Goal: Use online tool/utility: Utilize a website feature to perform a specific function

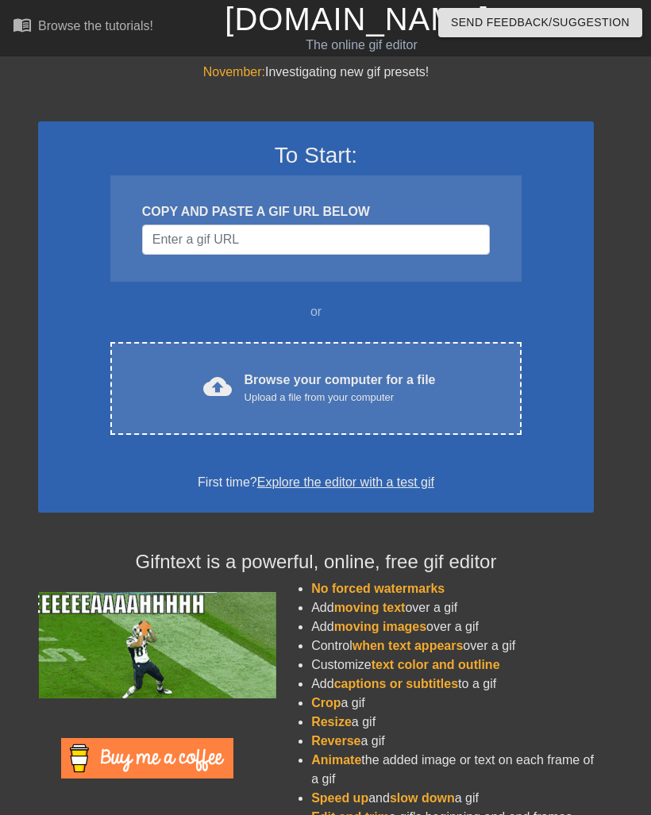
click at [344, 386] on div "Browse your computer for a file Upload a file from your computer" at bounding box center [339, 388] width 191 height 35
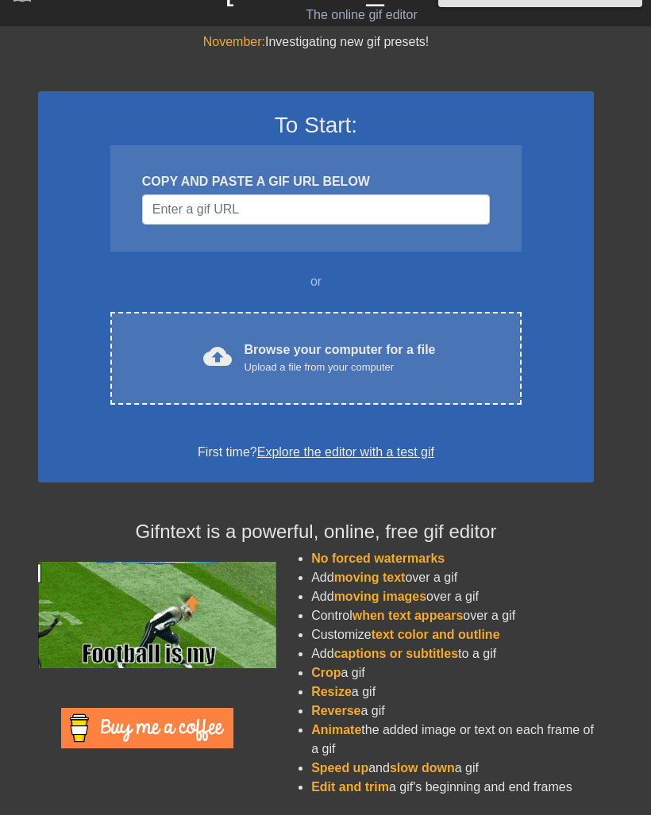
scroll to position [10, 0]
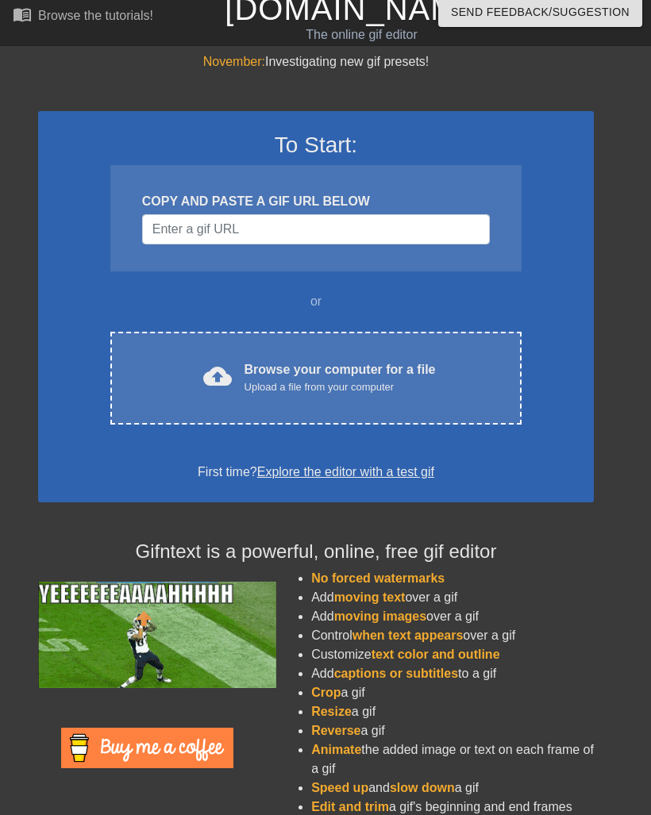
click at [389, 366] on div "Browse your computer for a file Upload a file from your computer" at bounding box center [339, 377] width 191 height 35
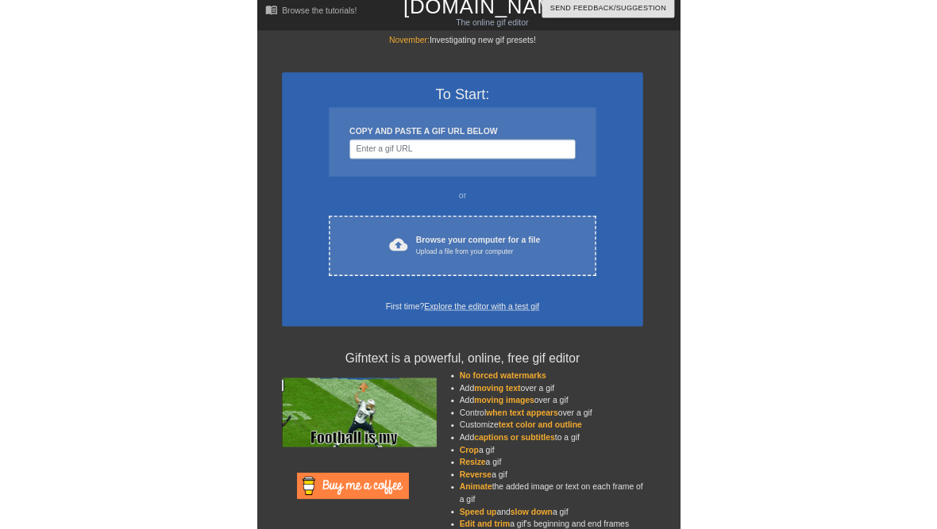
scroll to position [0, 0]
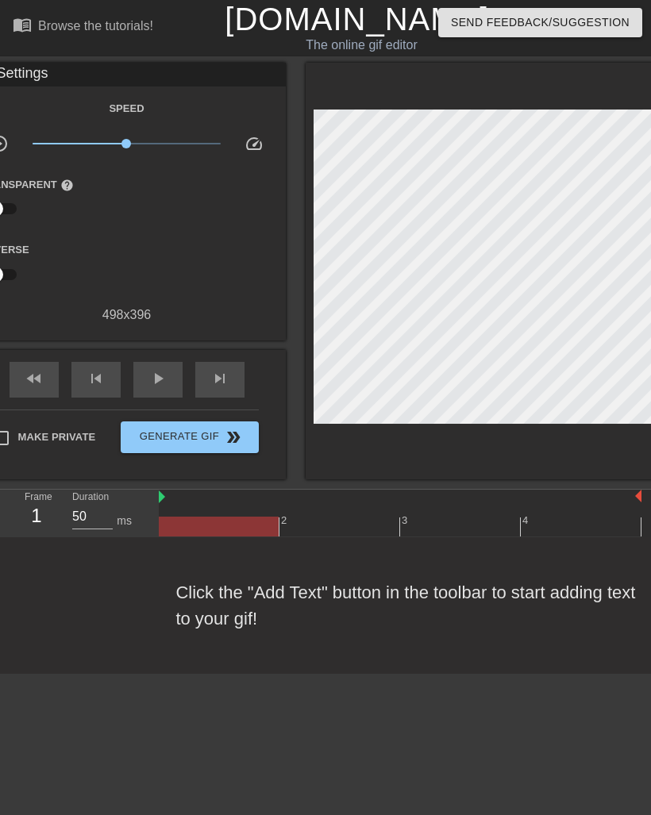
click at [156, 318] on div "498 x 396" at bounding box center [127, 315] width 318 height 19
click at [156, 387] on span "play_arrow" at bounding box center [157, 378] width 19 height 19
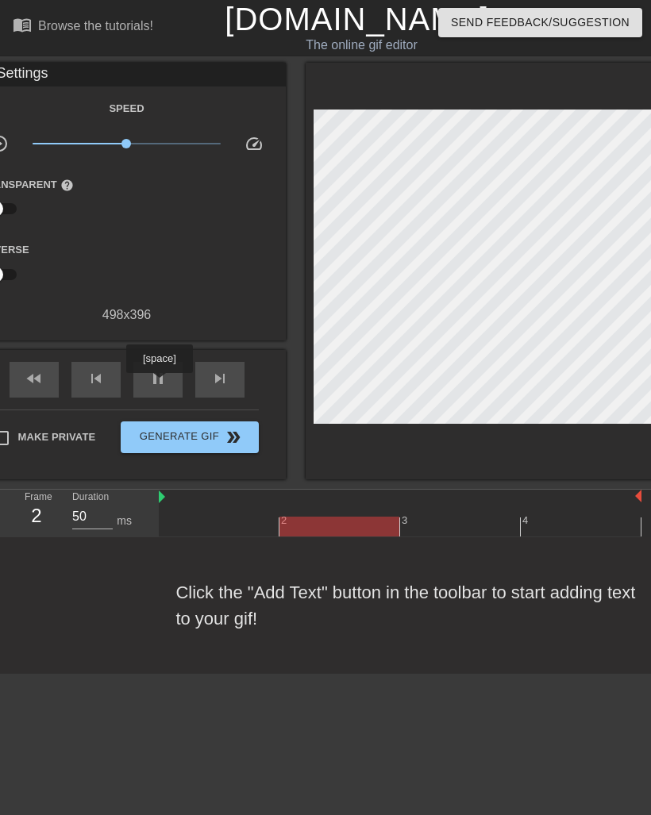
click at [161, 384] on span "pause" at bounding box center [157, 378] width 19 height 19
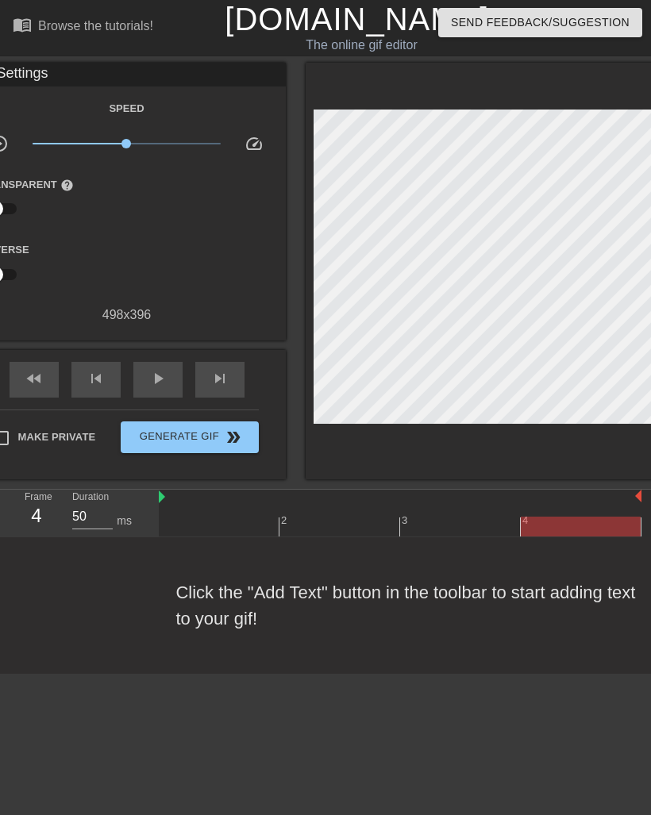
click at [160, 390] on div "play_arrow" at bounding box center [157, 380] width 49 height 36
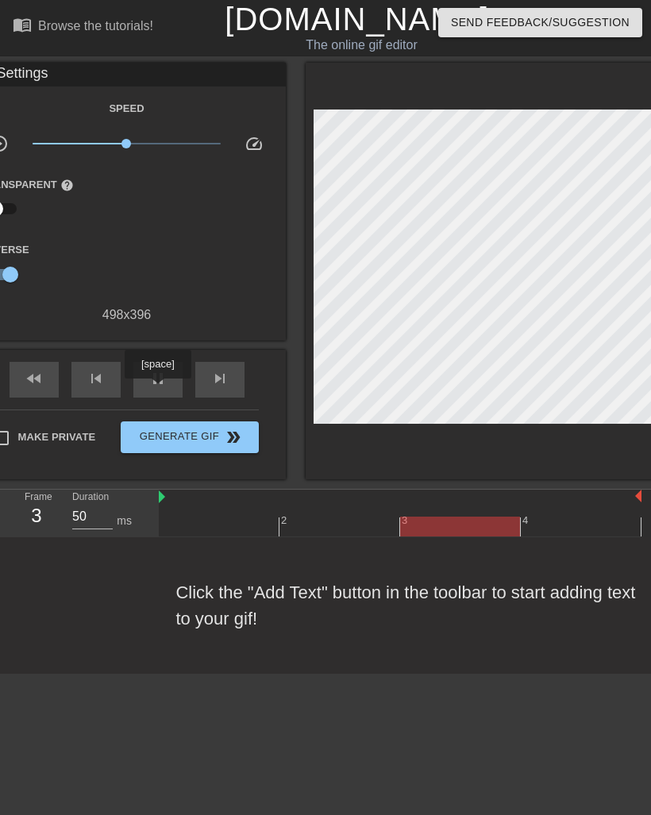
click at [14, 261] on input "checkbox" at bounding box center [10, 275] width 90 height 30
checkbox input "false"
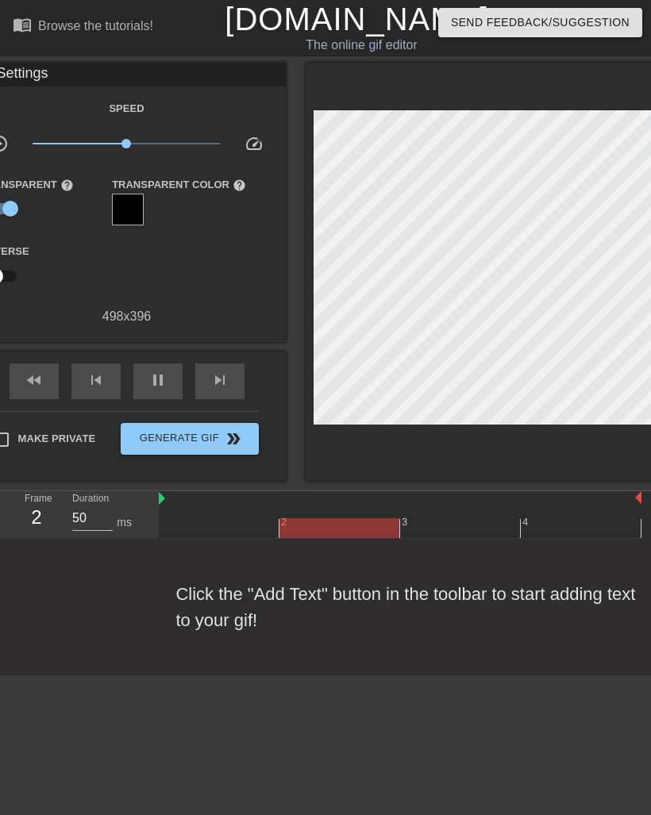
click at [17, 217] on input "checkbox" at bounding box center [10, 209] width 90 height 30
checkbox input "false"
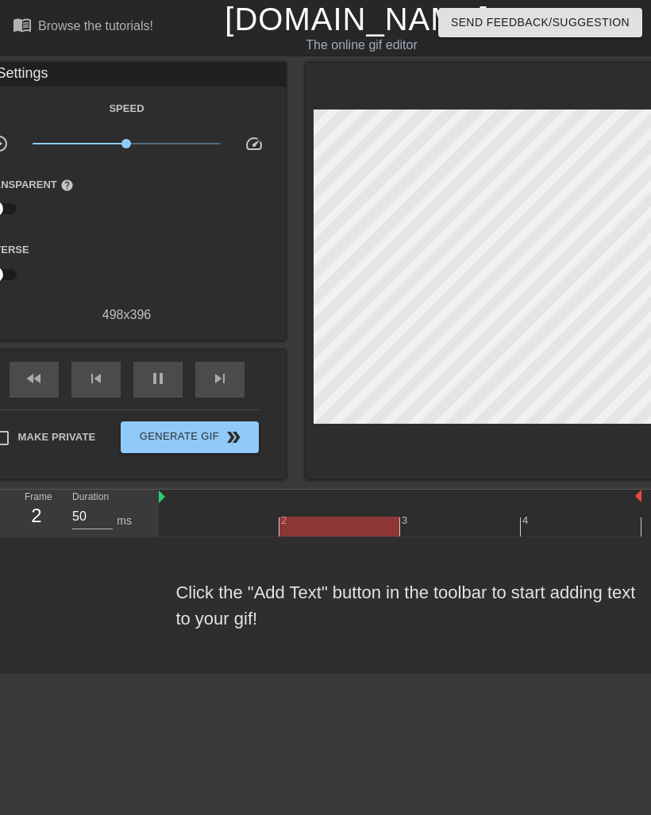
click at [572, 504] on div at bounding box center [400, 498] width 483 height 16
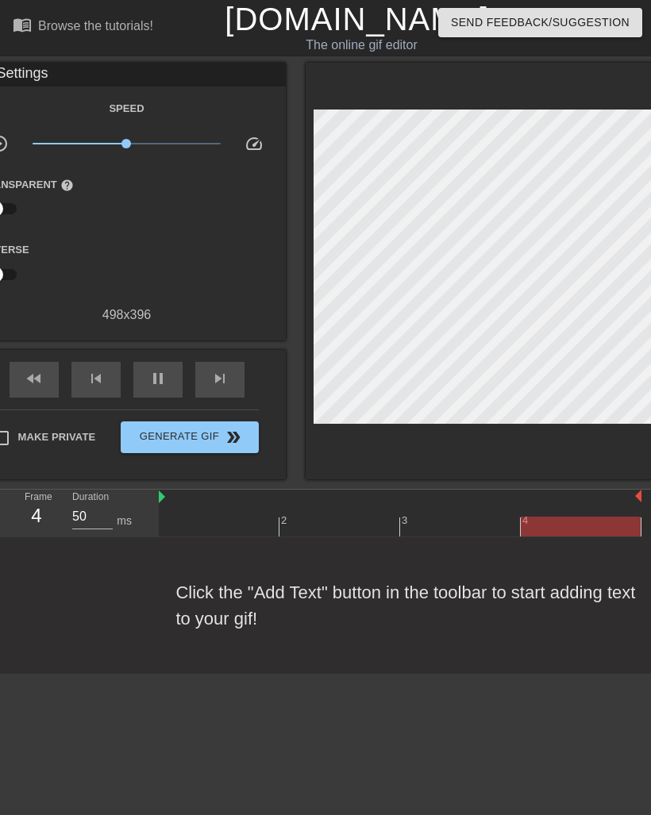
click at [639, 487] on div "menu_book Browse the tutorials! [DOMAIN_NAME] The online gif editor Send Feedba…" at bounding box center [325, 337] width 651 height 674
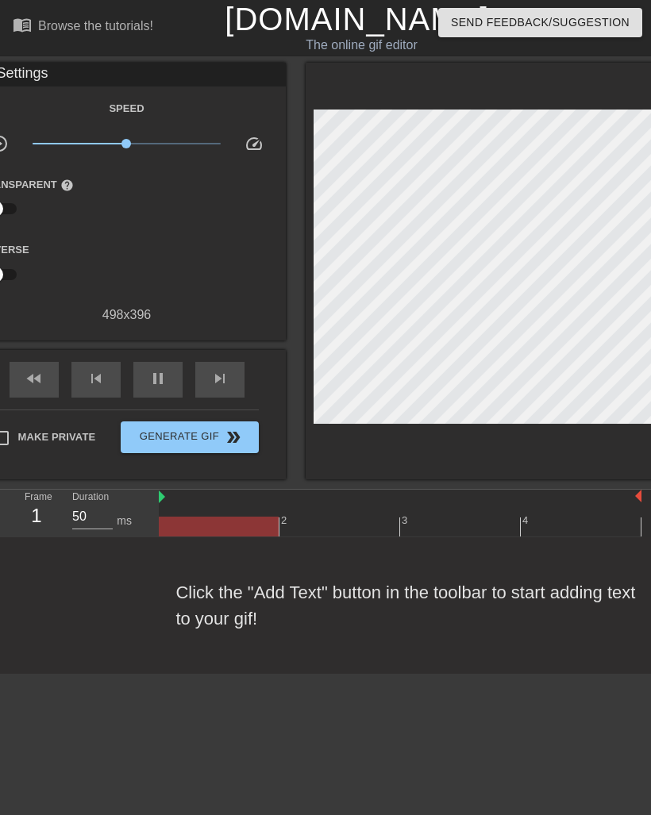
click at [156, 378] on span "pause" at bounding box center [157, 378] width 19 height 19
click at [176, 440] on span "Generate Gif double_arrow" at bounding box center [189, 437] width 125 height 19
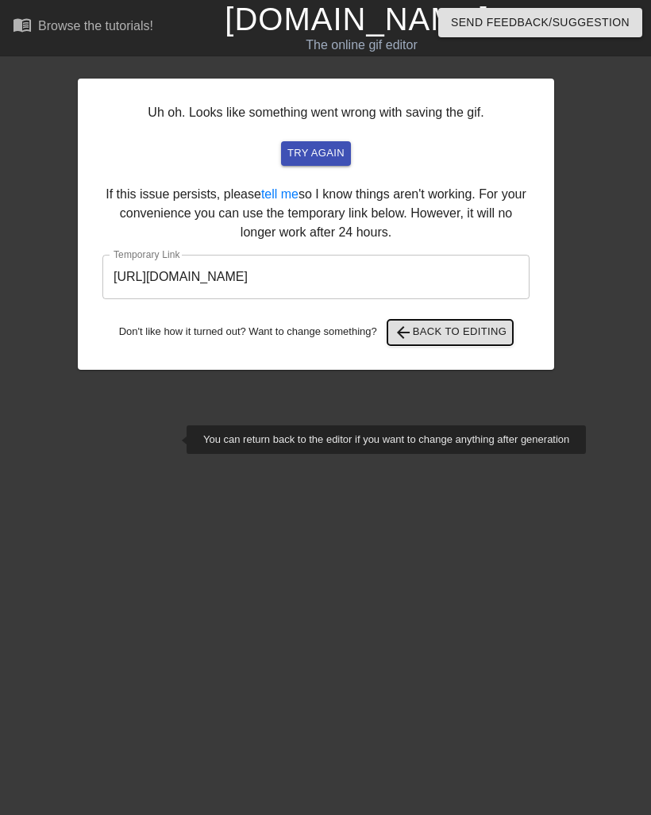
click at [481, 325] on span "arrow_back Back to Editing" at bounding box center [451, 332] width 114 height 19
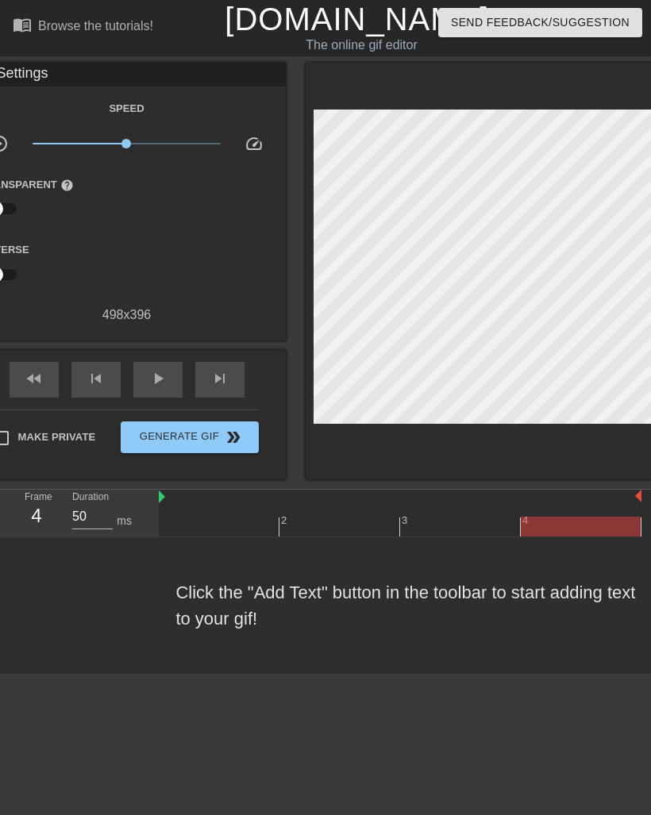
click at [350, 519] on div at bounding box center [400, 527] width 483 height 20
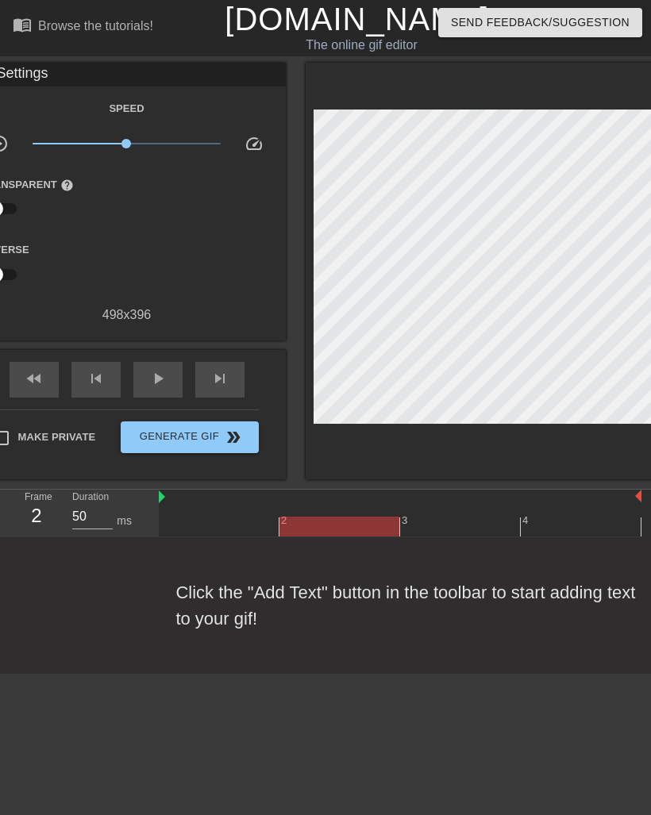
click at [350, 522] on div at bounding box center [339, 527] width 120 height 20
click at [374, 518] on div at bounding box center [339, 527] width 120 height 20
click at [253, 529] on div at bounding box center [400, 527] width 483 height 20
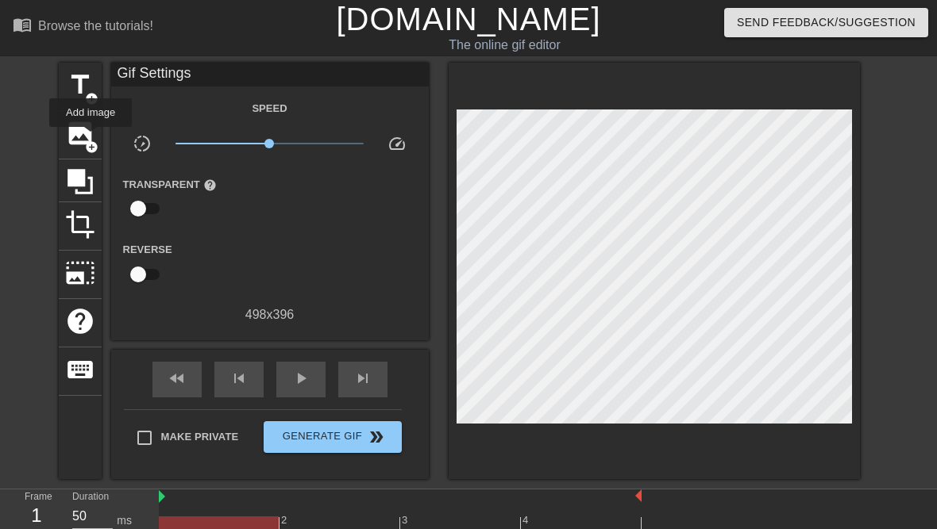
click at [91, 138] on span "image" at bounding box center [80, 133] width 30 height 30
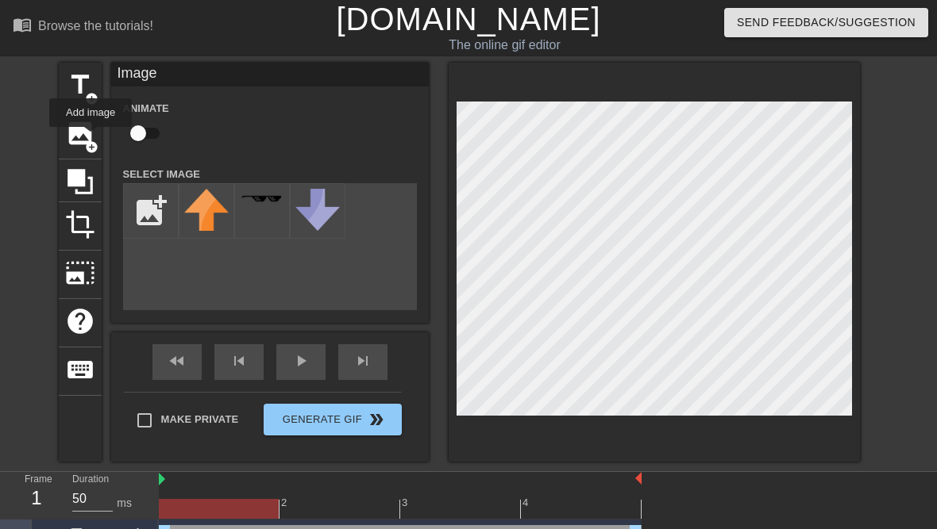
click at [156, 210] on input "file" at bounding box center [151, 211] width 54 height 54
click at [150, 206] on input "file" at bounding box center [151, 211] width 54 height 54
click at [152, 203] on input "file" at bounding box center [151, 211] width 54 height 54
type input "C:\fakepath\IMG_1026.jpeg"
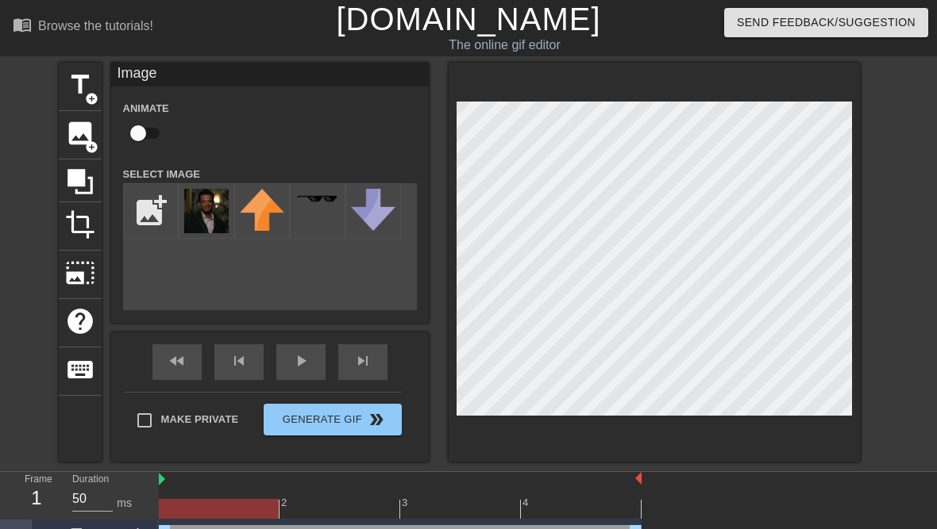
click at [218, 210] on img at bounding box center [206, 211] width 44 height 44
click at [206, 220] on img at bounding box center [206, 211] width 44 height 44
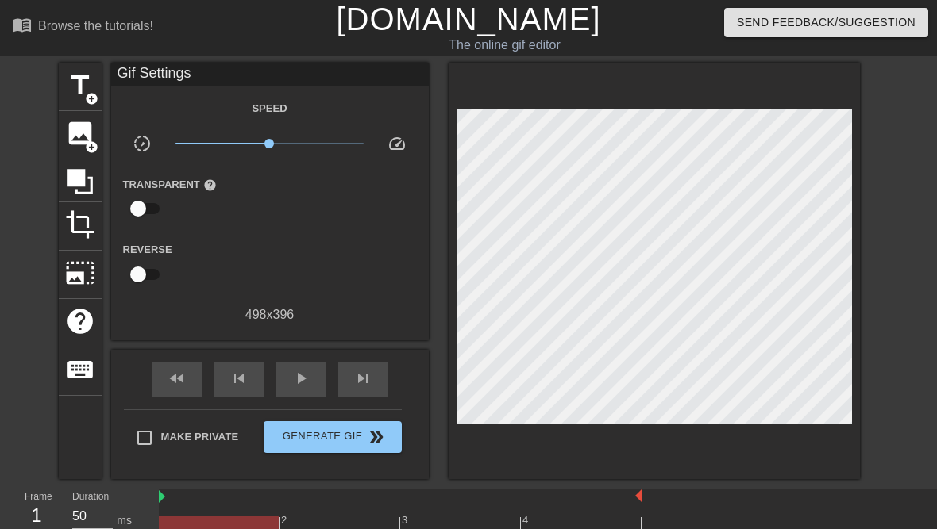
click at [87, 135] on span "image" at bounding box center [80, 133] width 30 height 30
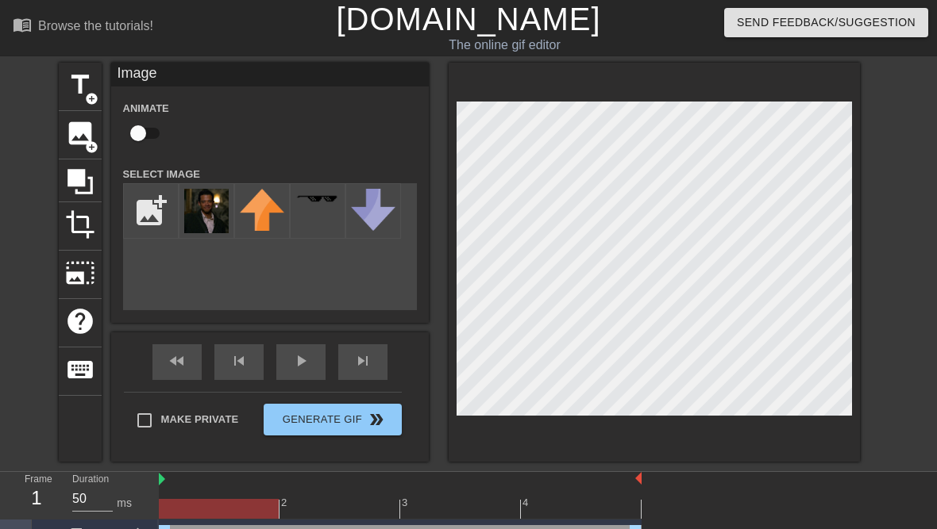
click at [215, 214] on img at bounding box center [206, 211] width 44 height 44
click at [297, 362] on div "play_arrow" at bounding box center [300, 363] width 49 height 36
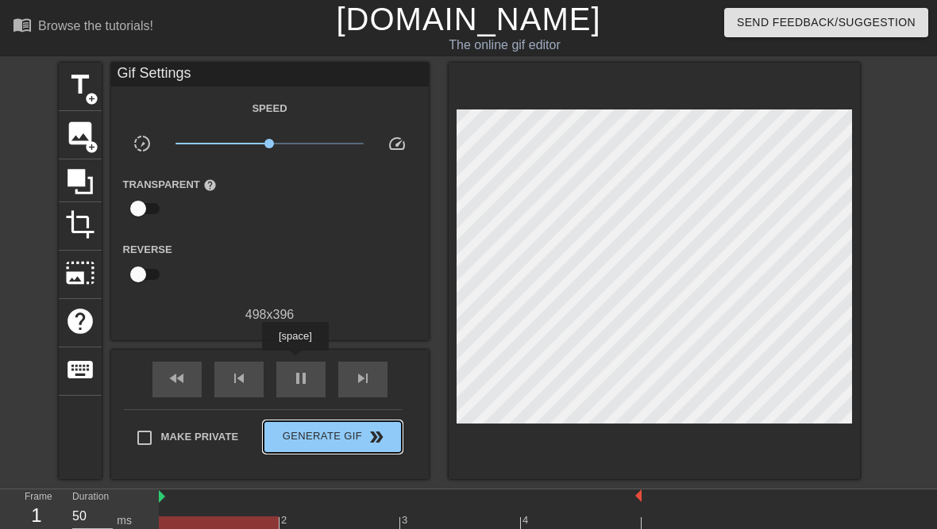
click at [346, 435] on span "Generate Gif double_arrow" at bounding box center [332, 437] width 125 height 19
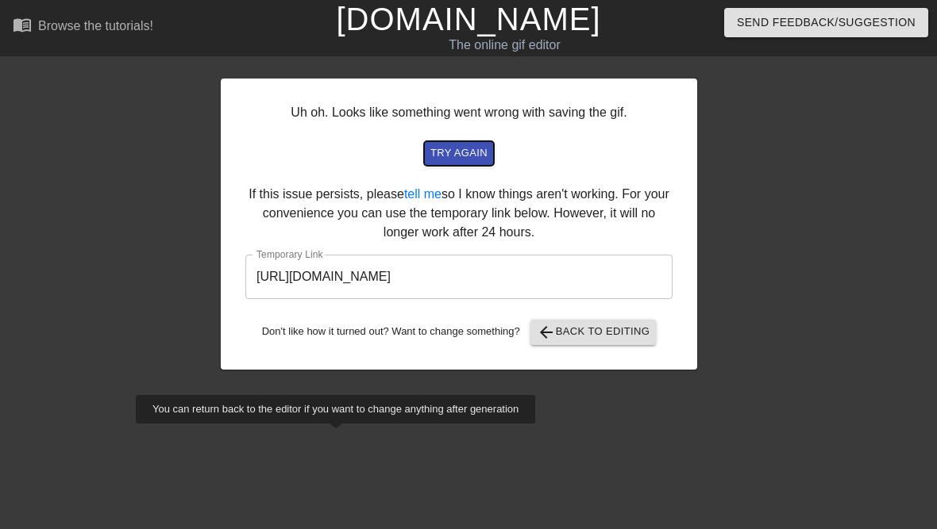
click at [460, 142] on button "try again" at bounding box center [459, 153] width 70 height 25
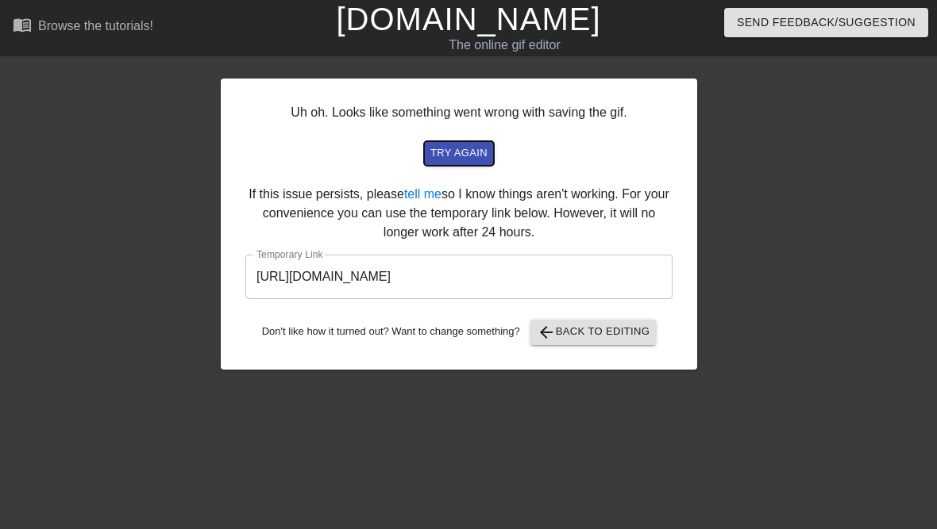
click at [472, 148] on span "try again" at bounding box center [458, 153] width 57 height 18
click at [526, 286] on input "[URL][DOMAIN_NAME]" at bounding box center [458, 277] width 427 height 44
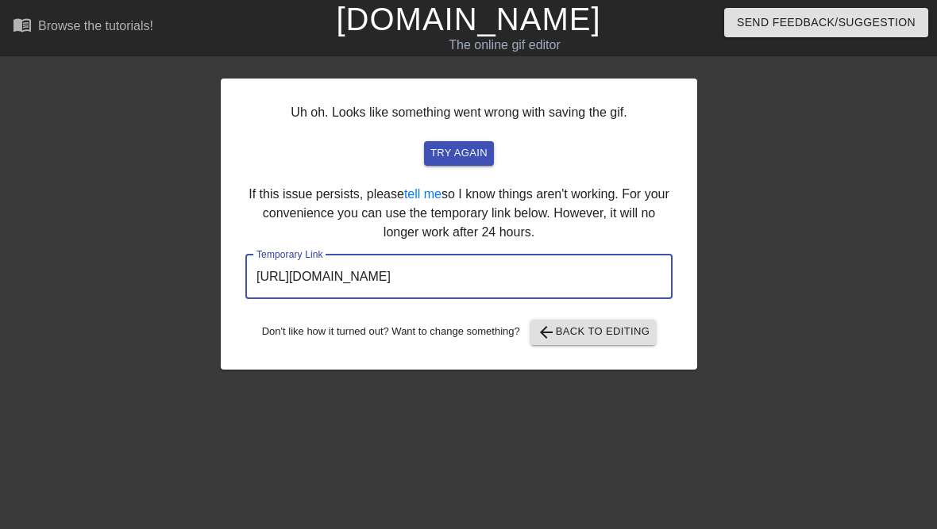
click at [559, 275] on input "[URL][DOMAIN_NAME]" at bounding box center [458, 277] width 427 height 44
click at [556, 275] on input "[URL][DOMAIN_NAME]" at bounding box center [458, 277] width 427 height 44
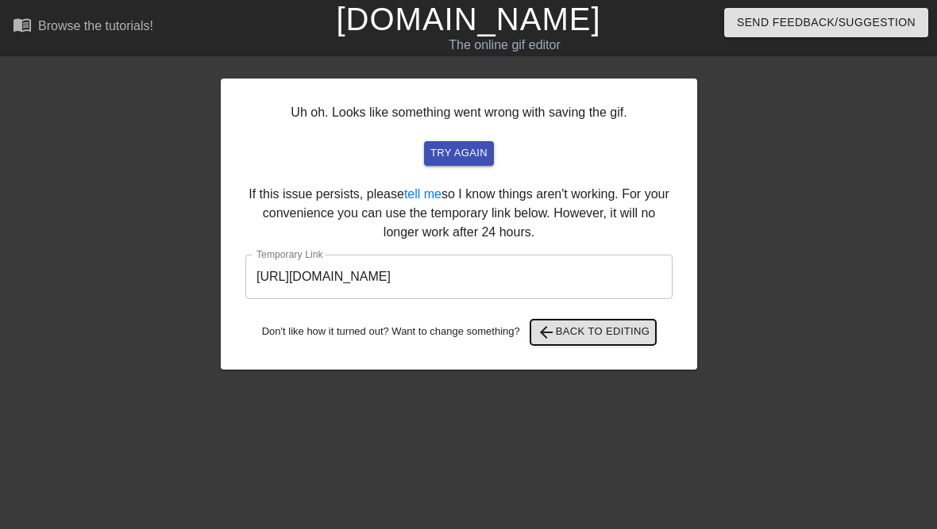
click at [575, 341] on span "arrow_back Back to Editing" at bounding box center [594, 332] width 114 height 19
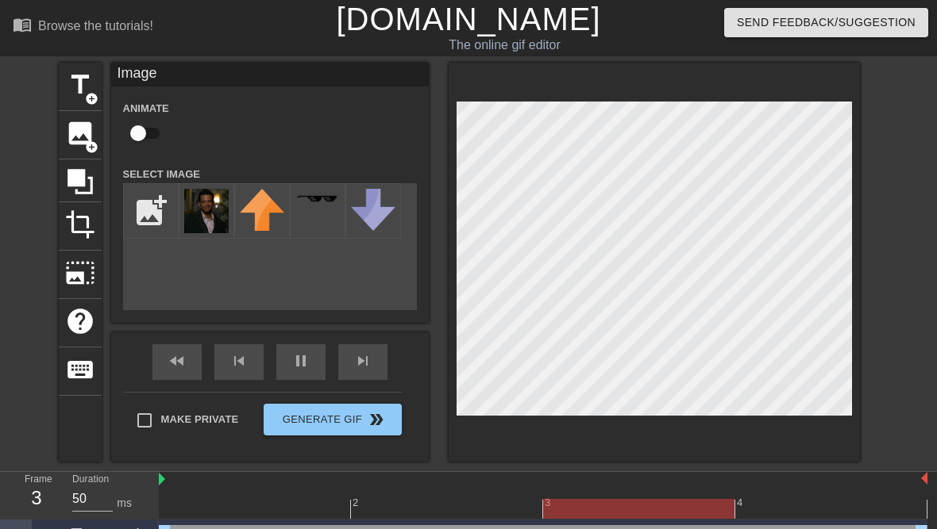
click at [88, 145] on span "add_circle" at bounding box center [91, 147] width 13 height 13
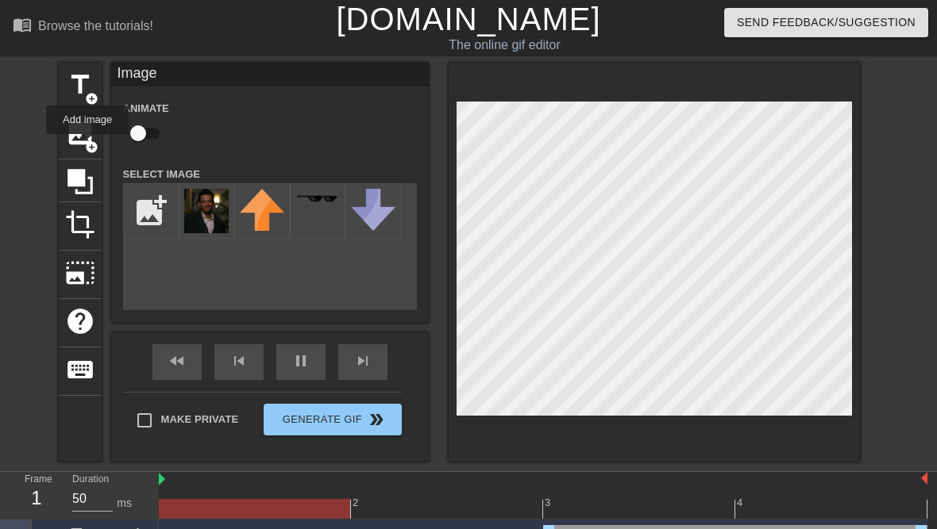
click at [140, 220] on input "file" at bounding box center [151, 211] width 54 height 54
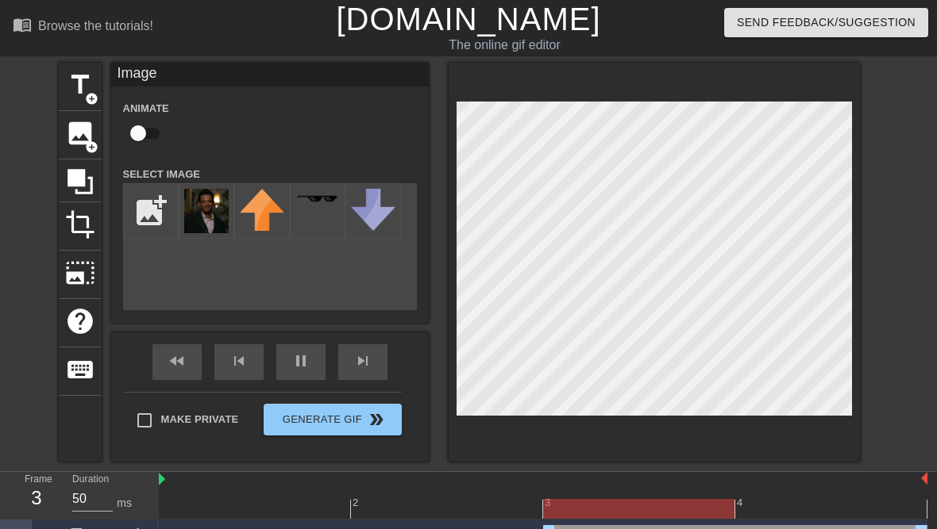
click at [158, 219] on input "file" at bounding box center [151, 211] width 54 height 54
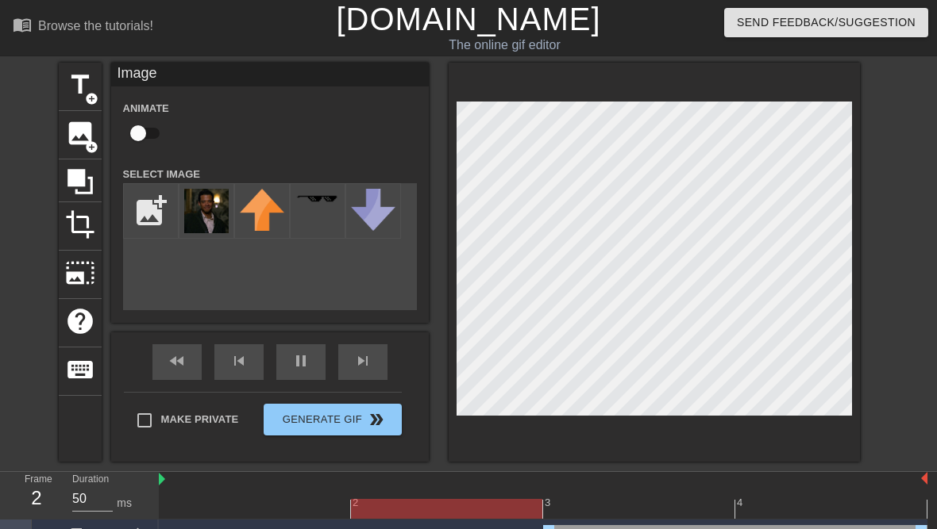
click at [79, 131] on span "image" at bounding box center [80, 133] width 30 height 30
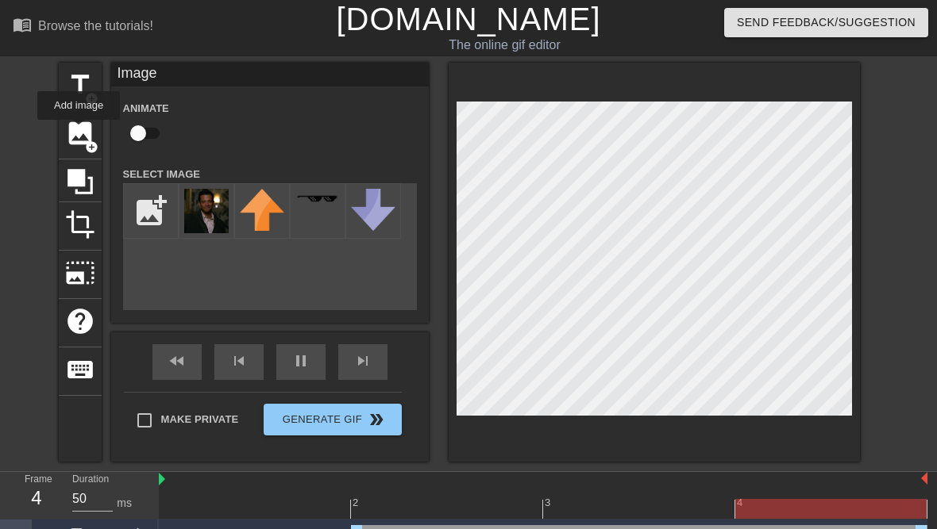
click at [161, 214] on input "file" at bounding box center [151, 211] width 54 height 54
click at [146, 221] on input "file" at bounding box center [151, 211] width 54 height 54
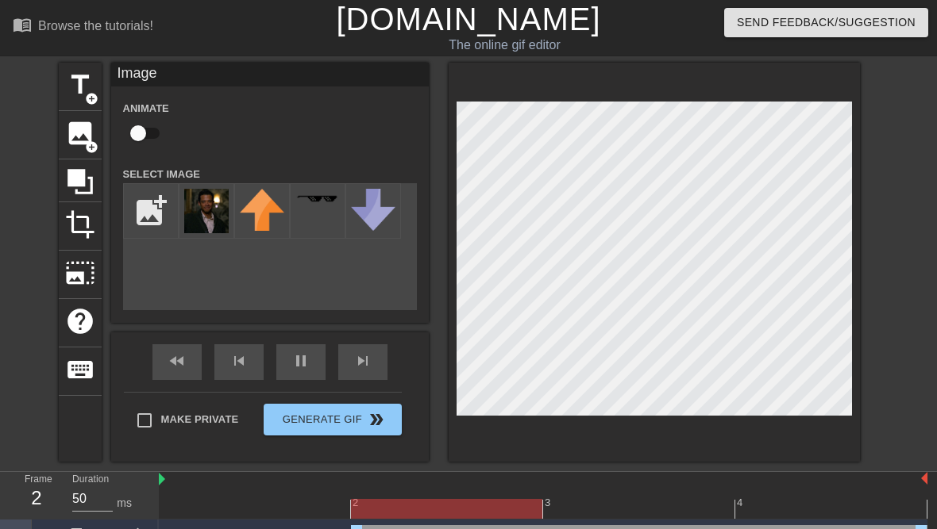
click at [147, 421] on input "Make Private" at bounding box center [144, 420] width 33 height 33
checkbox input "true"
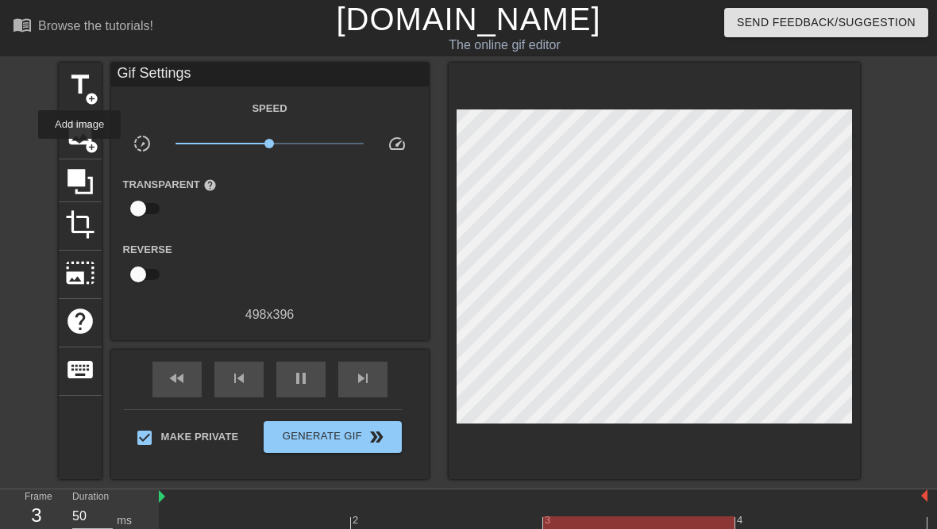
click at [80, 150] on div "image add_circle" at bounding box center [80, 135] width 43 height 48
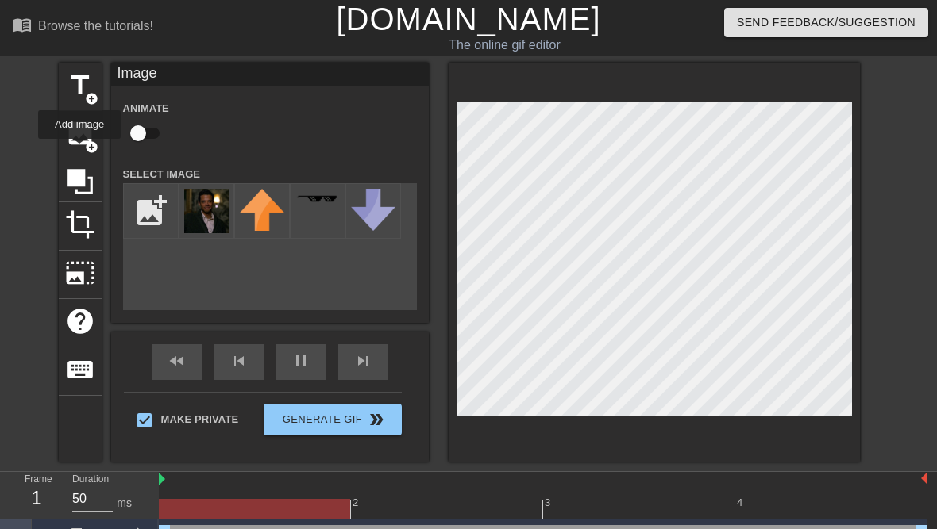
click at [153, 213] on input "file" at bounding box center [151, 211] width 54 height 54
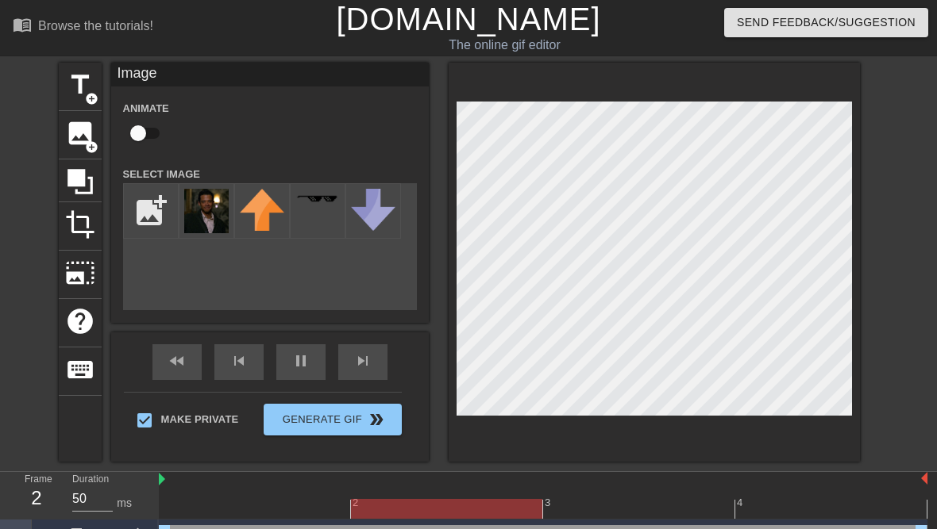
type input "C:\fakepath\IMG_1655.jpeg"
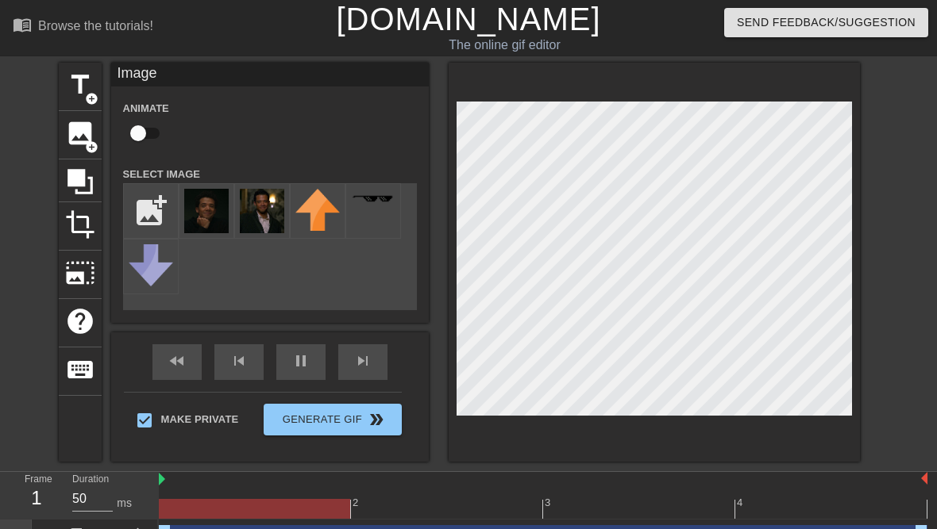
click at [197, 206] on img at bounding box center [206, 211] width 44 height 44
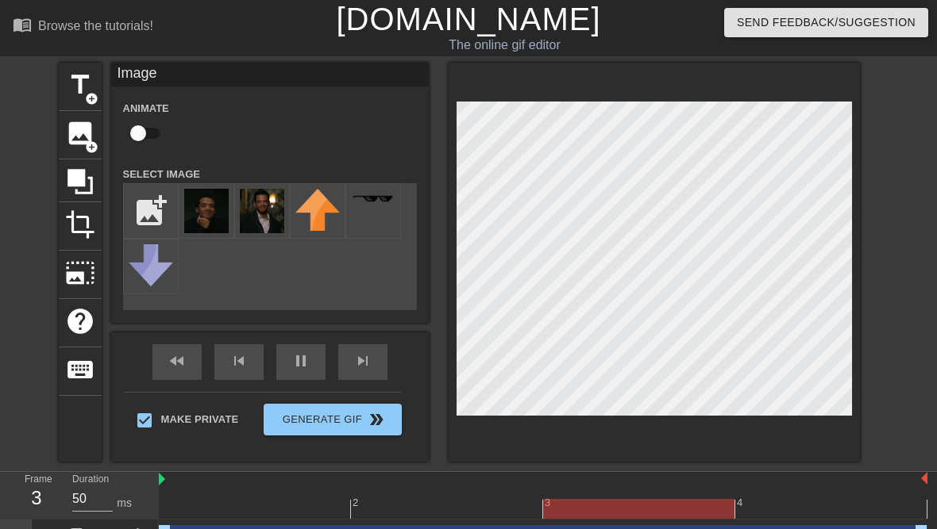
click at [142, 141] on input "checkbox" at bounding box center [138, 133] width 90 height 30
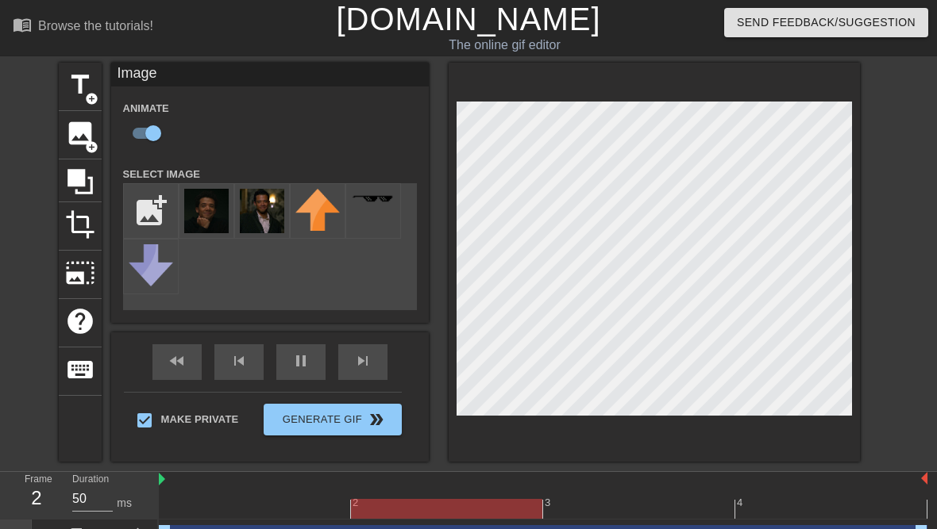
click at [155, 132] on input "checkbox" at bounding box center [153, 133] width 90 height 30
checkbox input "false"
click at [293, 366] on div "pause" at bounding box center [300, 363] width 49 height 36
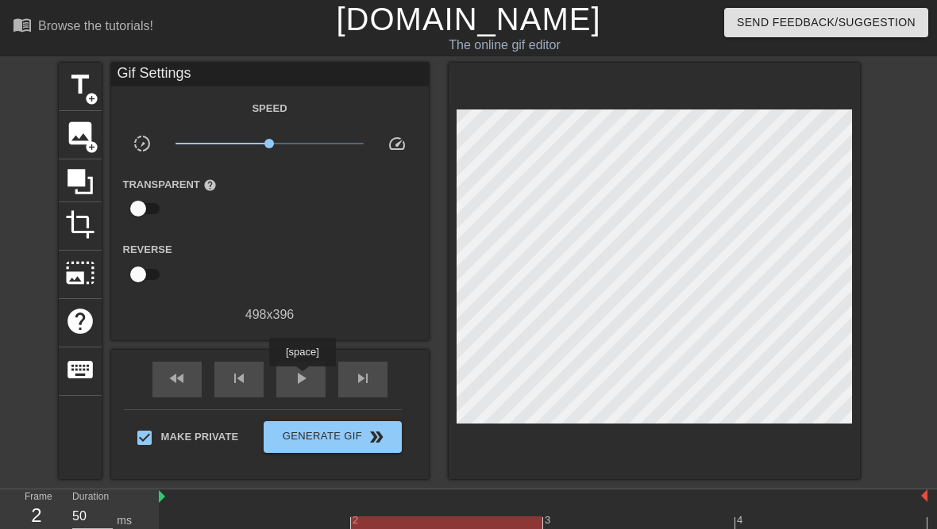
click at [304, 378] on span "play_arrow" at bounding box center [300, 378] width 19 height 19
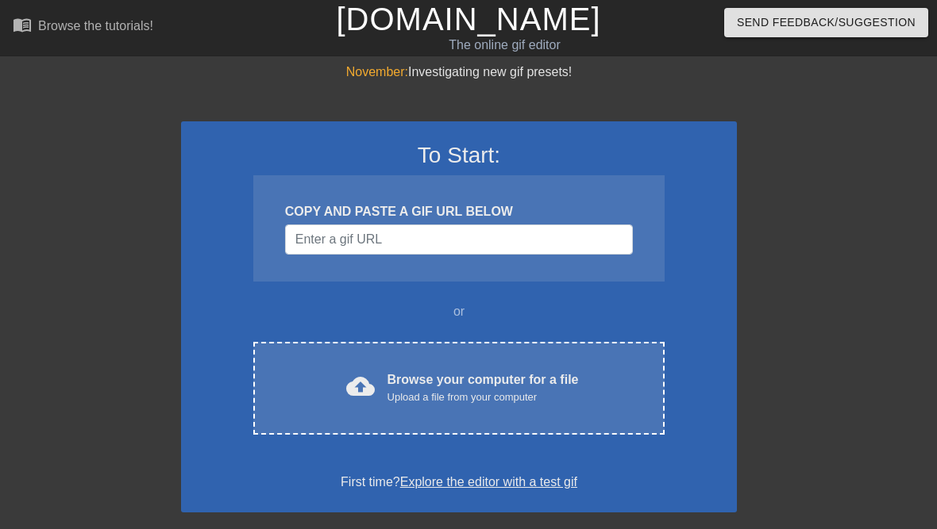
click at [438, 368] on div "cloud_upload Browse your computer for a file Upload a file from your computer C…" at bounding box center [458, 388] width 411 height 93
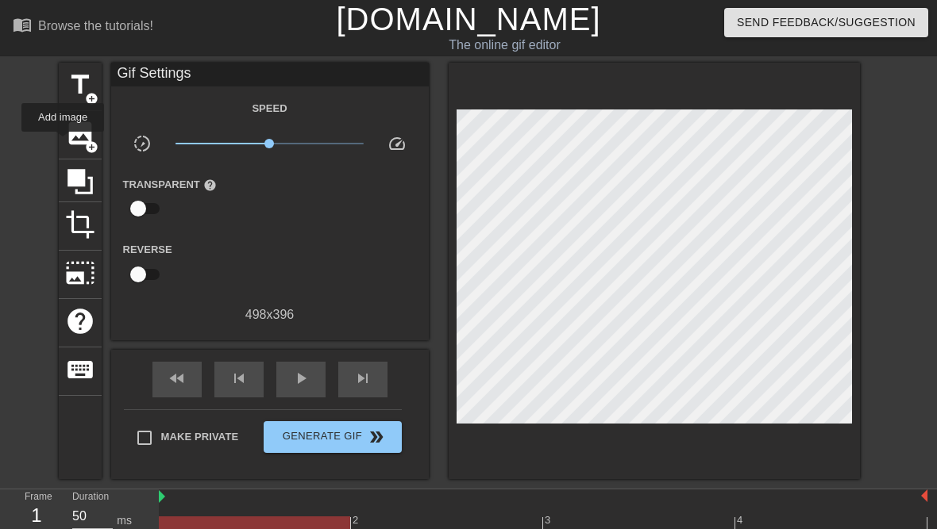
click at [64, 143] on div "image add_circle" at bounding box center [80, 135] width 43 height 48
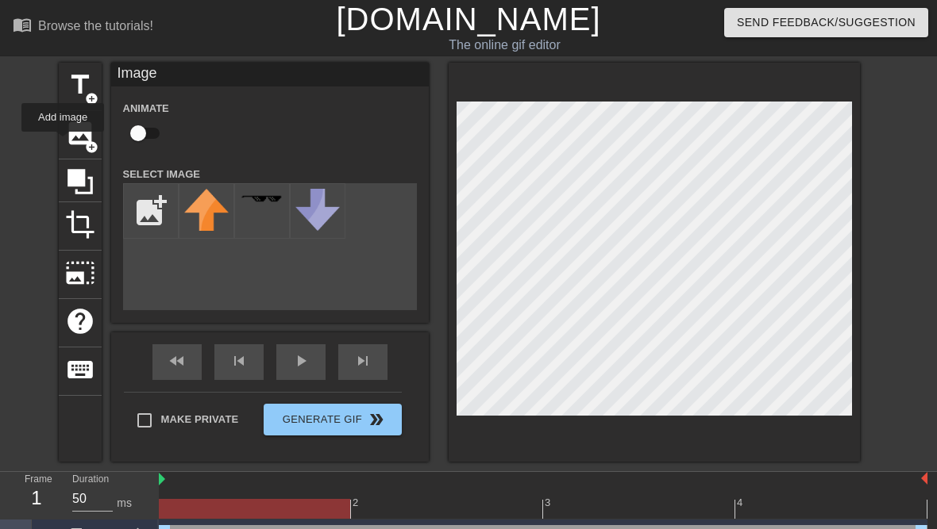
click at [143, 207] on input "file" at bounding box center [151, 211] width 54 height 54
type input "C:\fakepath\IMG_1655.jpeg"
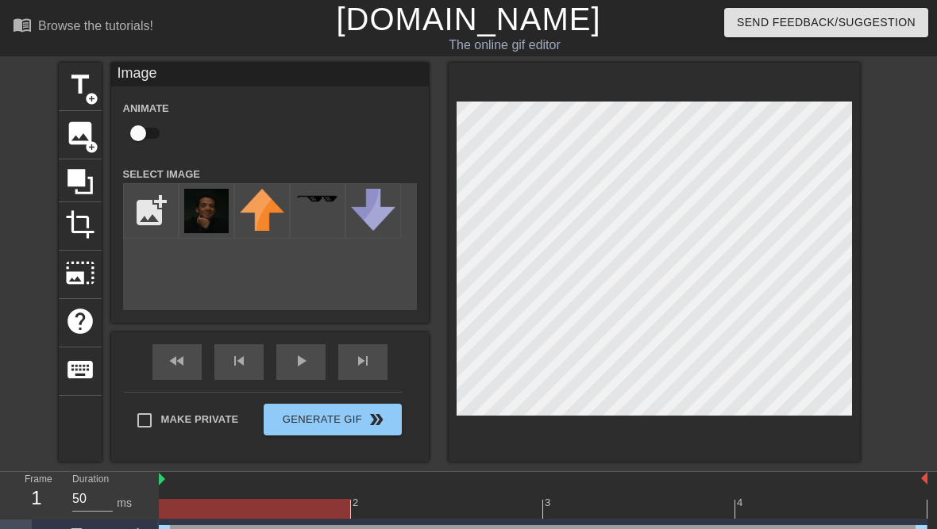
click at [201, 220] on img at bounding box center [206, 211] width 44 height 44
click at [295, 363] on div "play_arrow" at bounding box center [300, 363] width 49 height 36
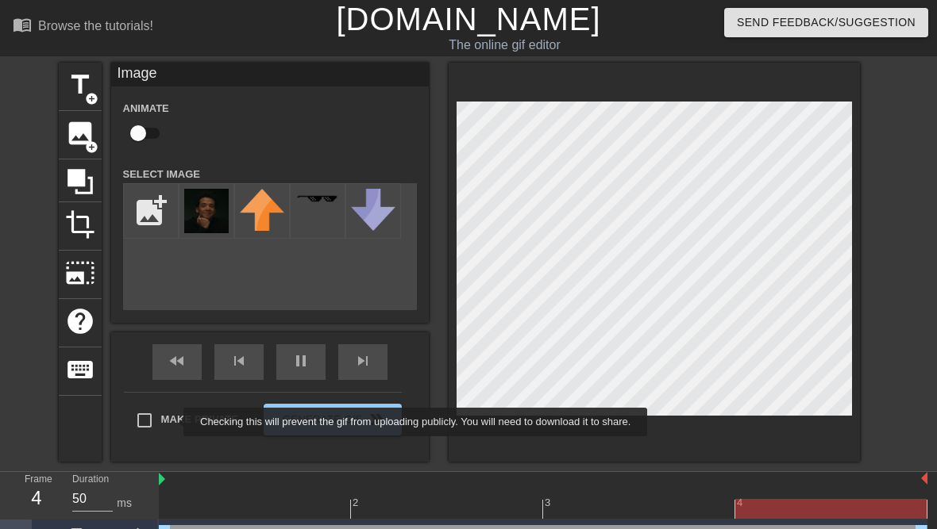
click at [173, 422] on label "Make Private" at bounding box center [183, 420] width 111 height 33
click at [161, 422] on input "Make Private" at bounding box center [144, 420] width 33 height 33
checkbox input "true"
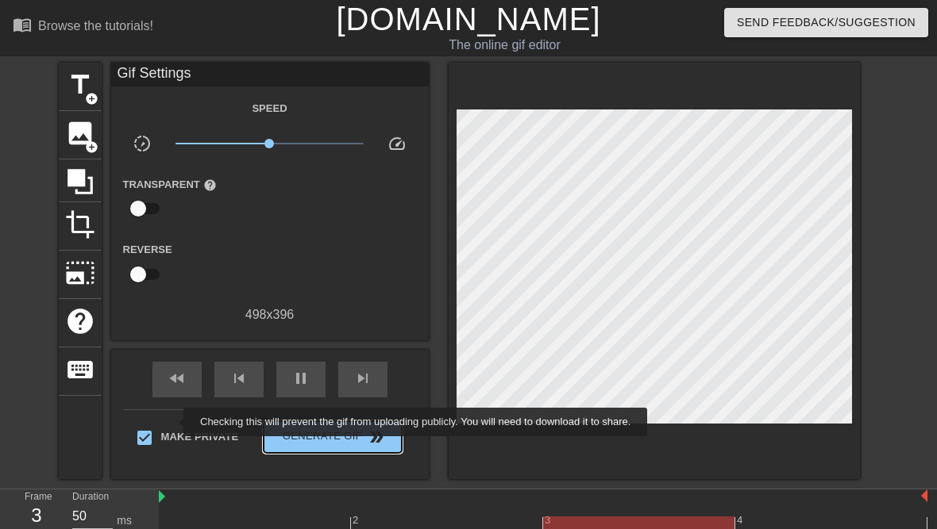
click at [362, 445] on span "Generate Gif double_arrow" at bounding box center [332, 437] width 125 height 19
